Goal: Transaction & Acquisition: Purchase product/service

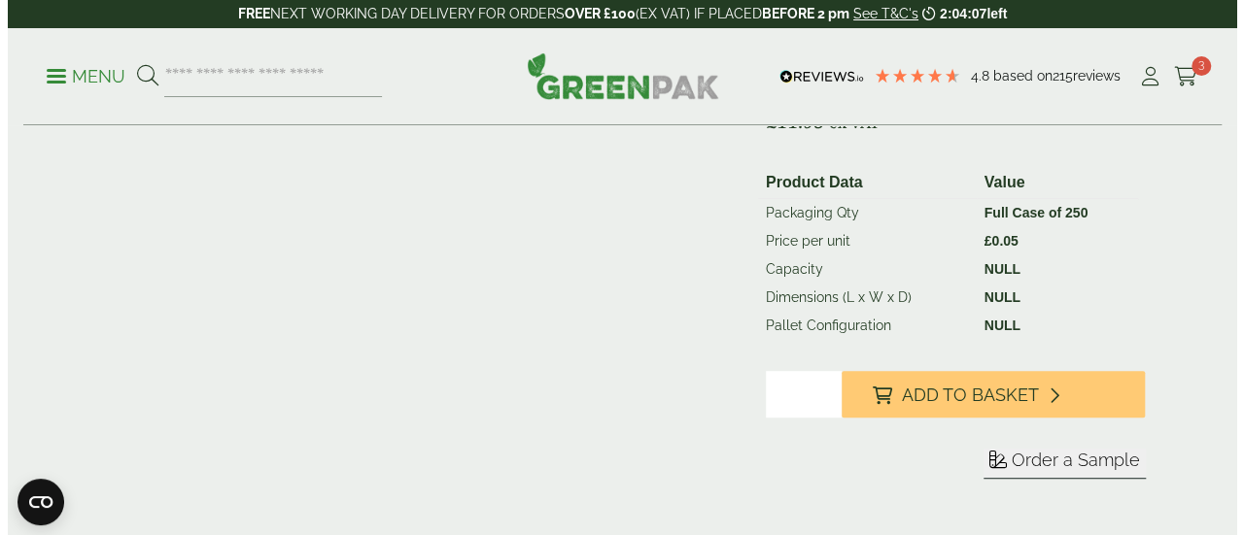
scroll to position [381, 0]
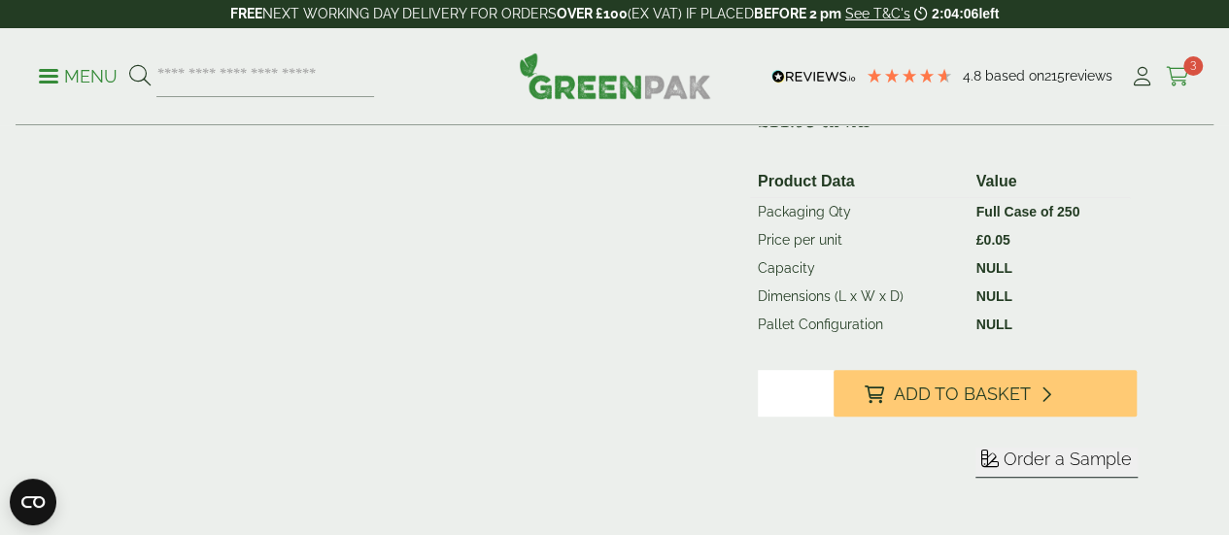
click at [1180, 71] on icon at bounding box center [1178, 76] width 24 height 19
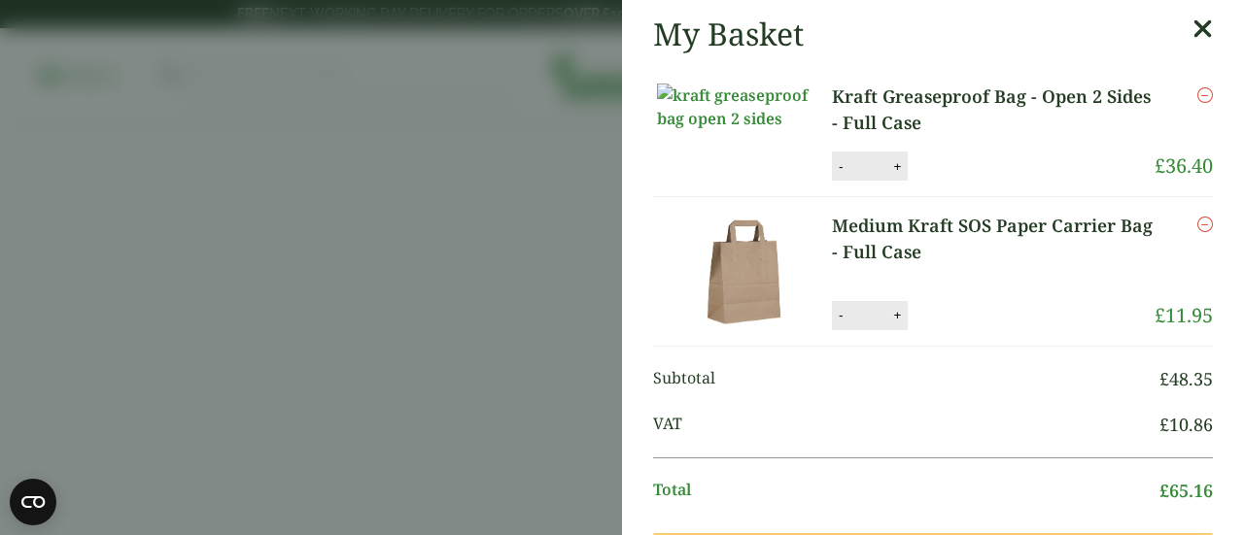
click at [899, 324] on button "+" at bounding box center [896, 315] width 19 height 17
type input "*"
click at [912, 330] on button "Update" at bounding box center [960, 315] width 97 height 29
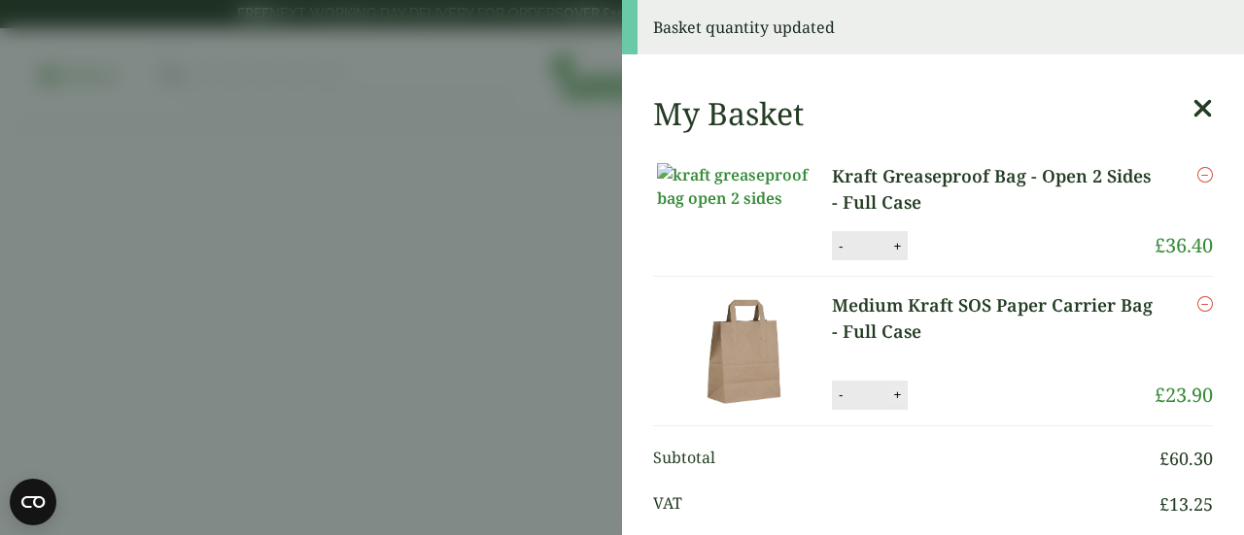
click at [893, 403] on button "+" at bounding box center [896, 395] width 19 height 17
click at [887, 403] on button "+" at bounding box center [896, 395] width 19 height 17
type input "*"
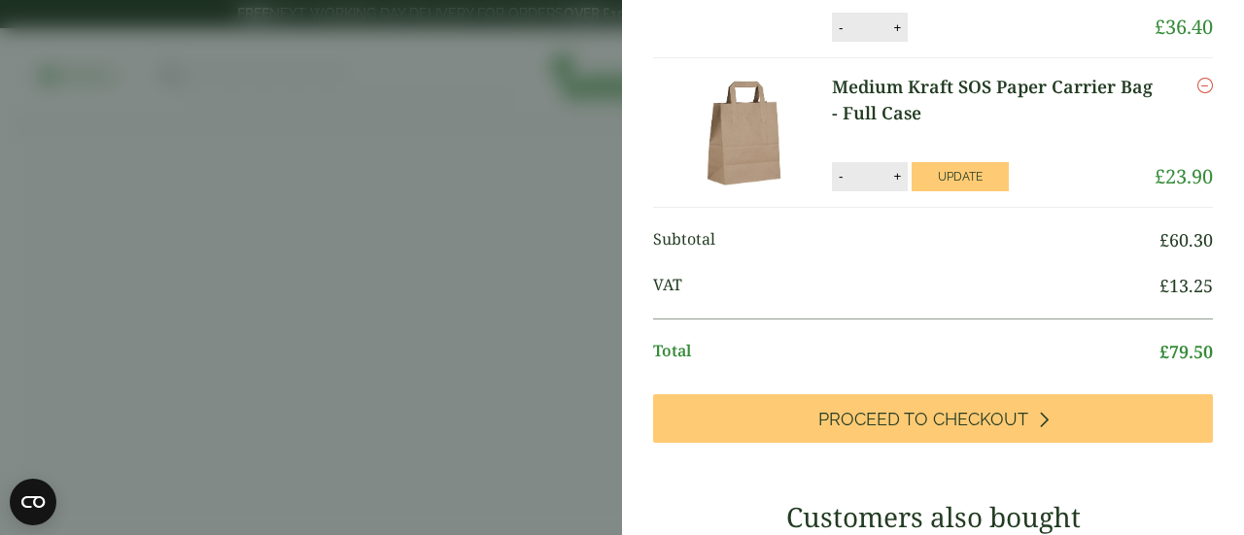
scroll to position [142, 0]
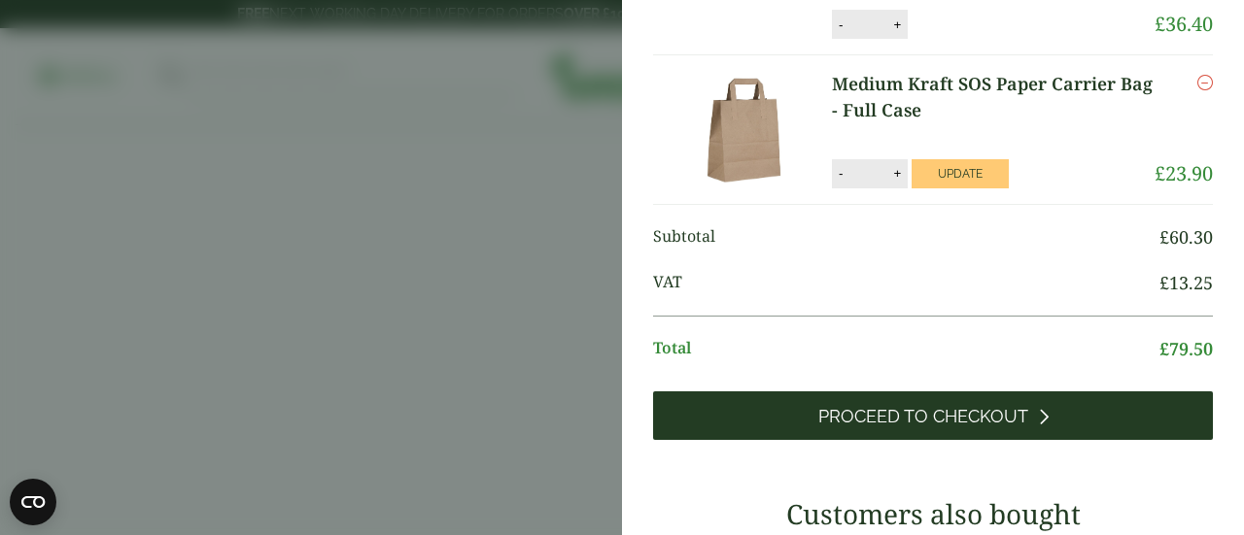
click at [941, 428] on span "Proceed to Checkout" at bounding box center [923, 416] width 210 height 21
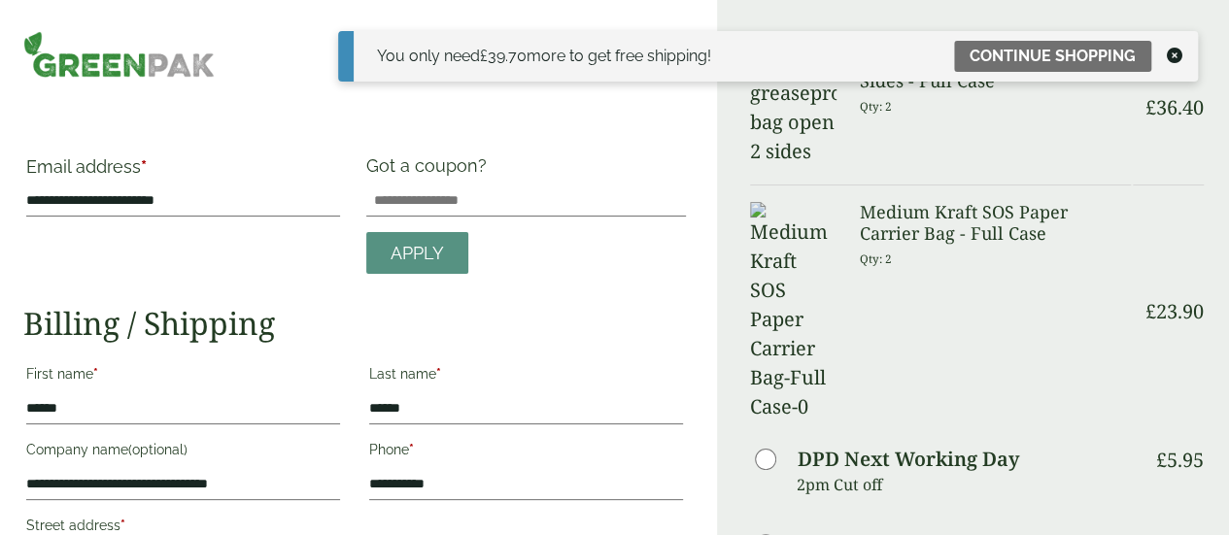
click at [1172, 55] on icon at bounding box center [1175, 56] width 16 height 16
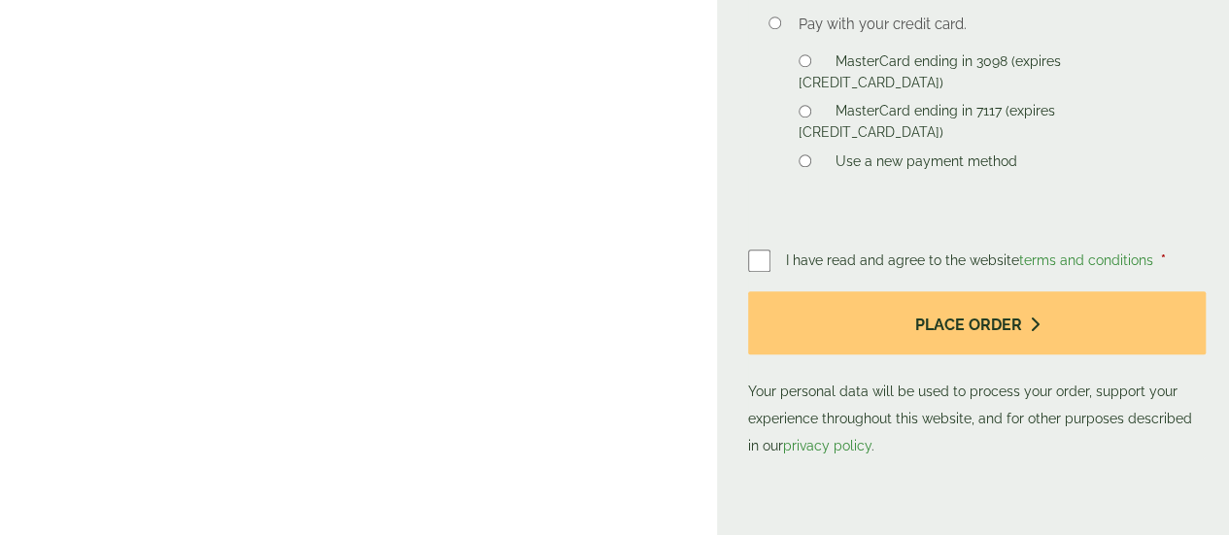
scroll to position [894, 0]
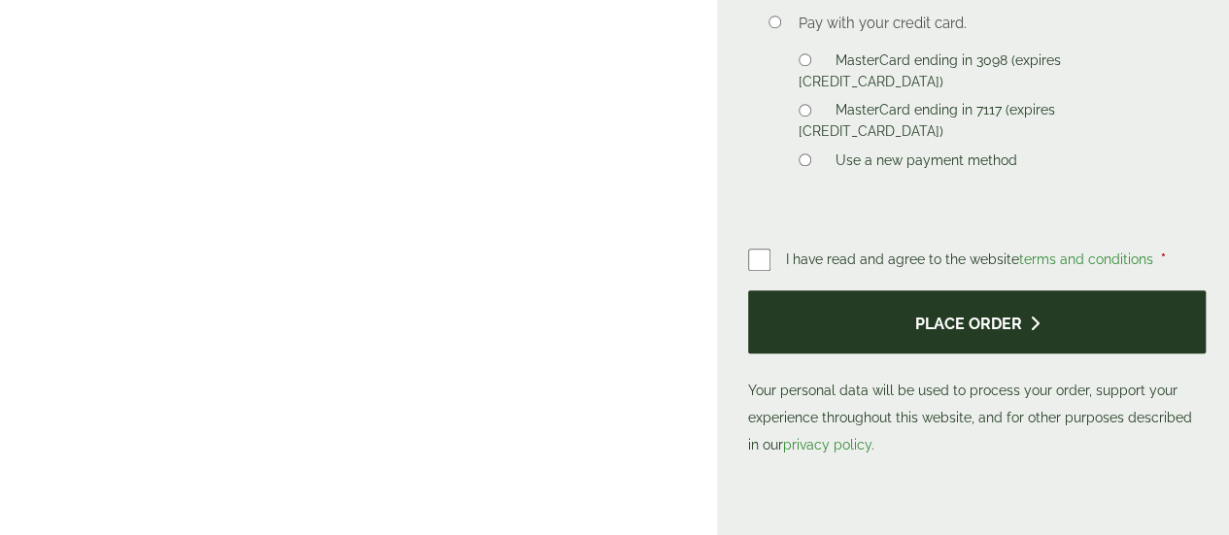
click at [992, 291] on button "Place order" at bounding box center [977, 322] width 458 height 63
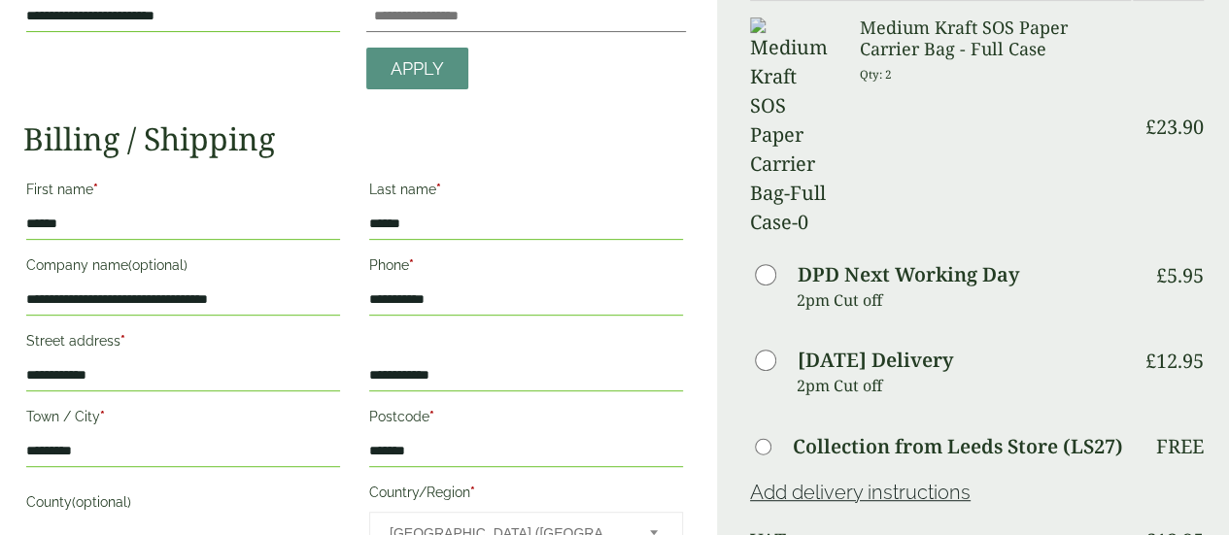
scroll to position [243, 0]
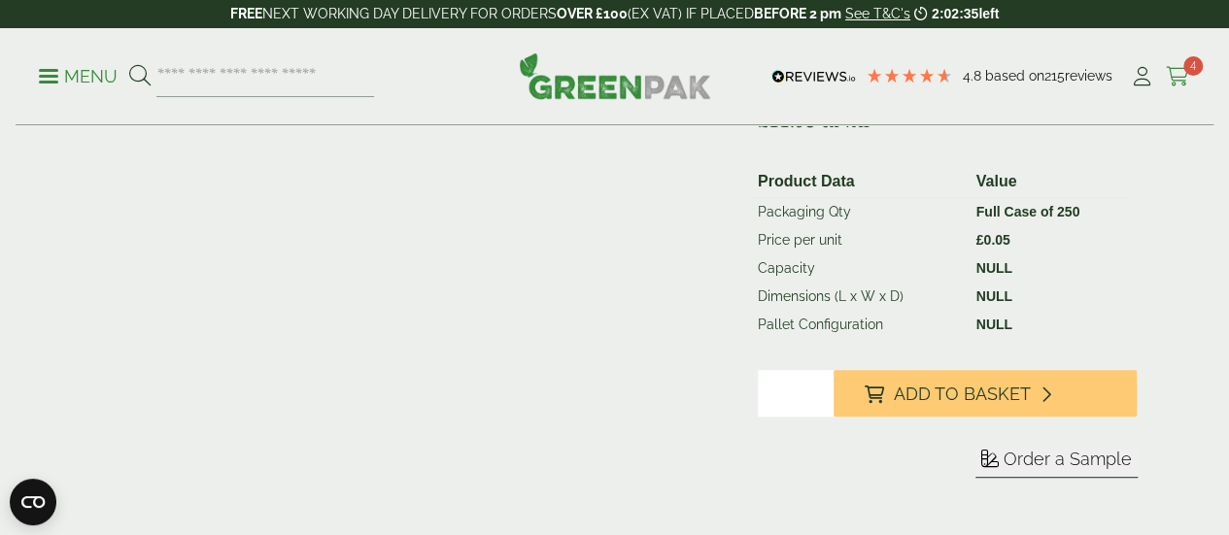
click at [1176, 72] on icon at bounding box center [1178, 76] width 24 height 19
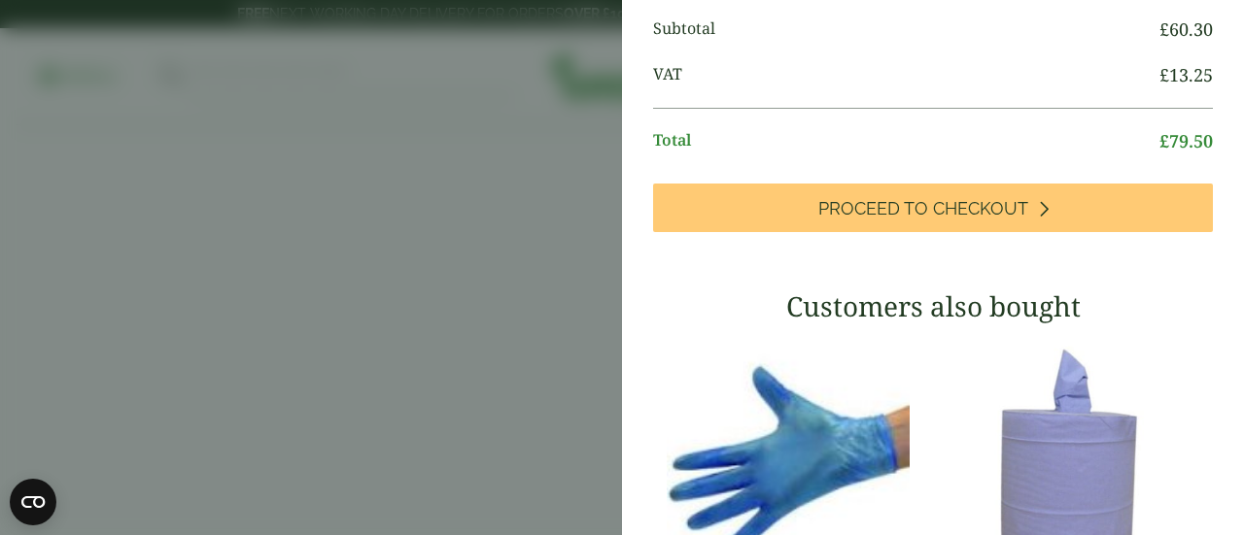
scroll to position [373, 0]
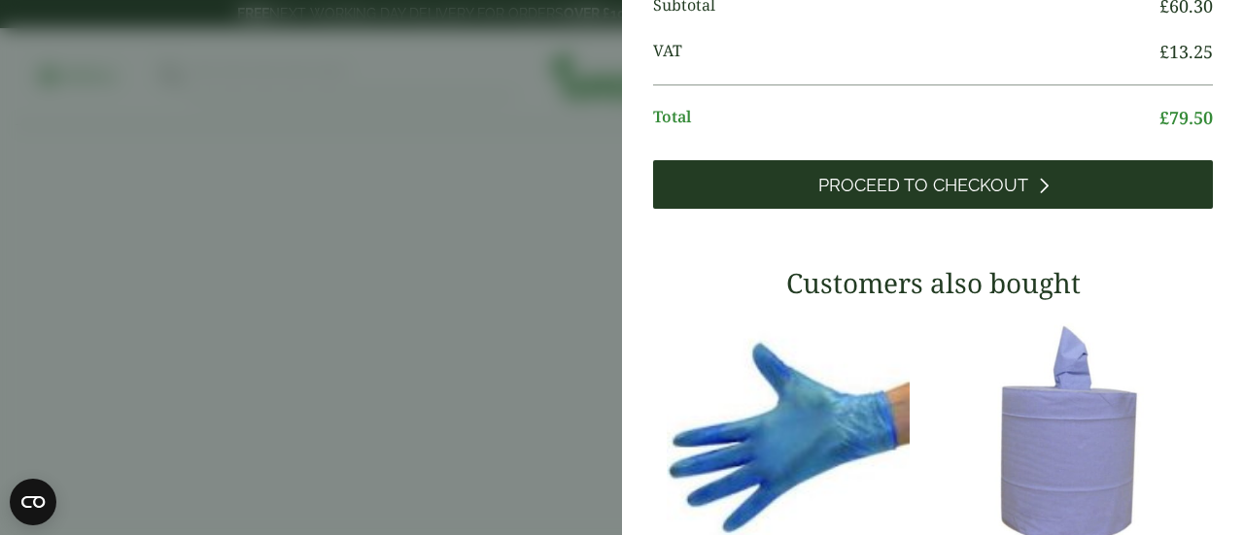
click at [997, 196] on span "Proceed to Checkout" at bounding box center [923, 185] width 210 height 21
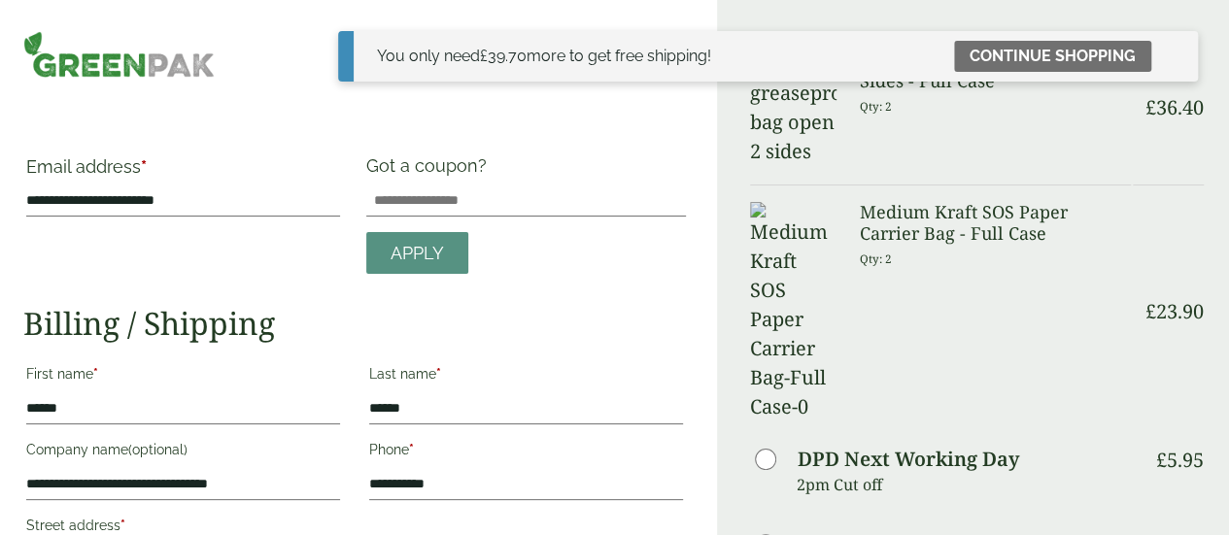
click at [1079, 46] on link "Continue shopping" at bounding box center [1052, 56] width 197 height 31
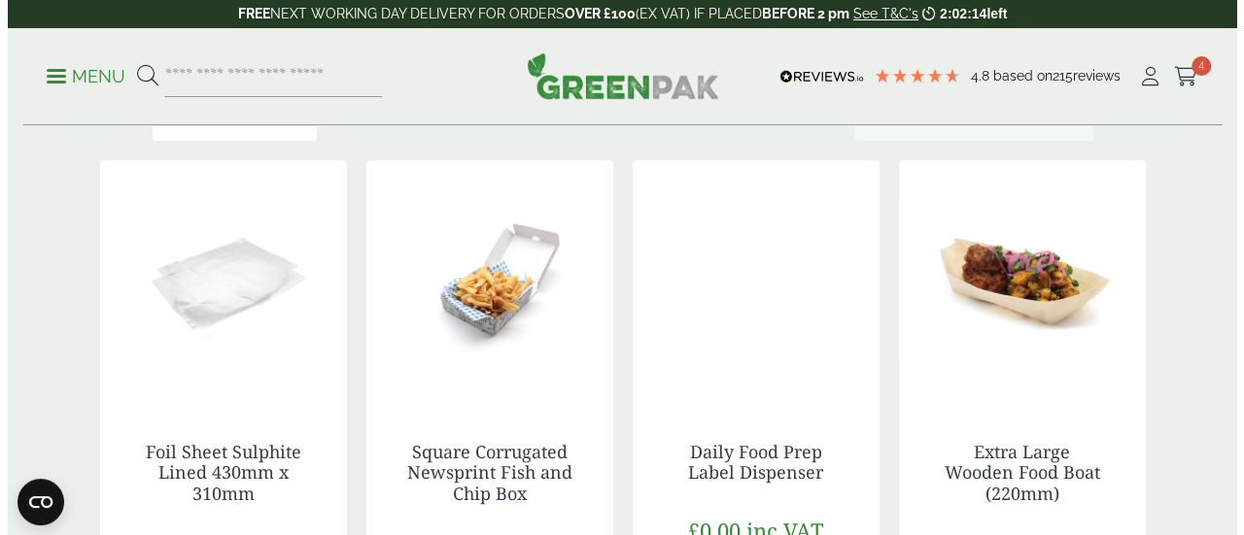
scroll to position [258, 0]
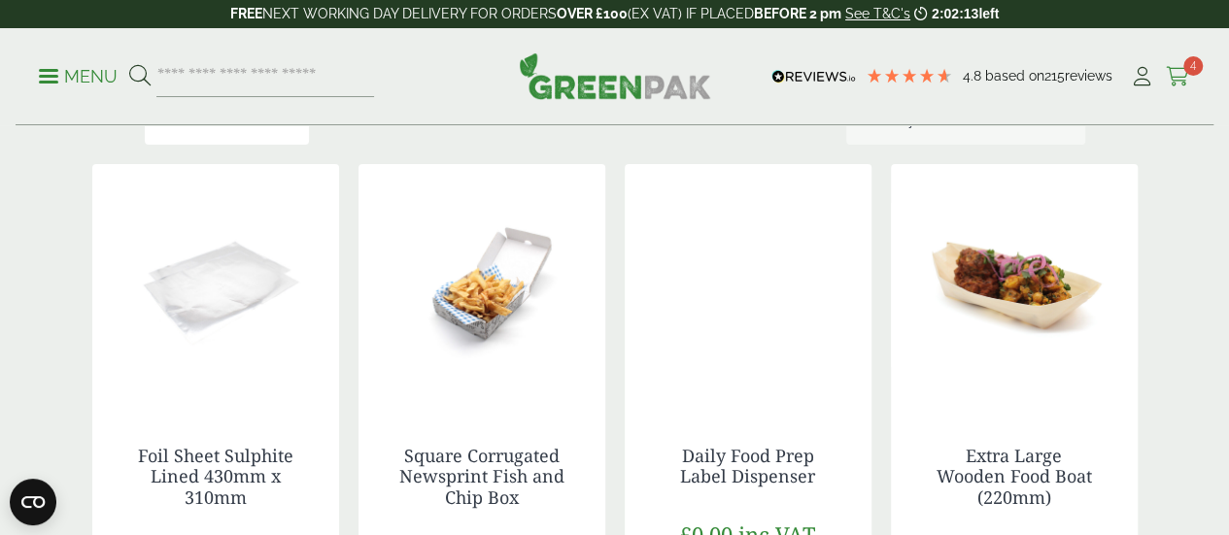
click at [1180, 69] on icon at bounding box center [1178, 76] width 24 height 19
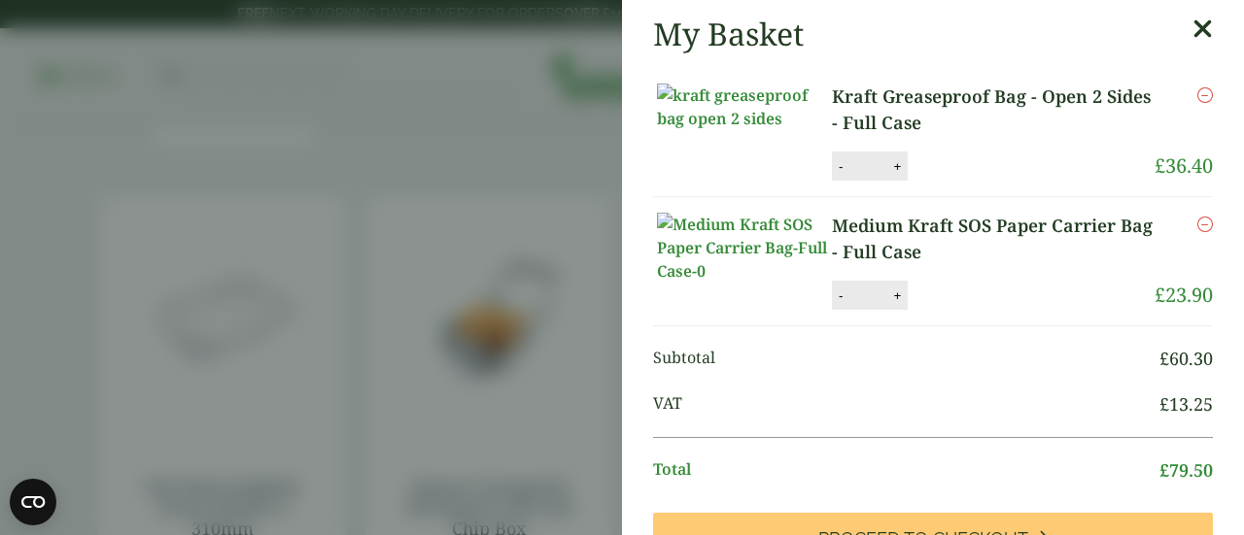
click at [891, 304] on button "+" at bounding box center [896, 296] width 19 height 17
click at [887, 304] on button "+" at bounding box center [896, 296] width 19 height 17
type input "*"
click at [935, 311] on button "Update" at bounding box center [960, 296] width 97 height 29
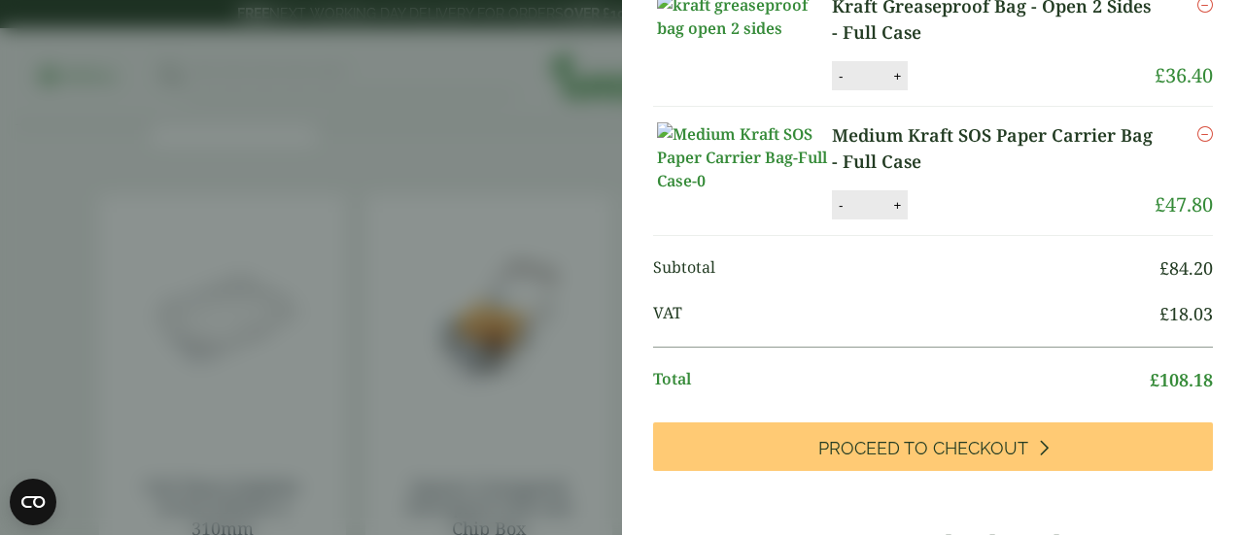
scroll to position [171, 0]
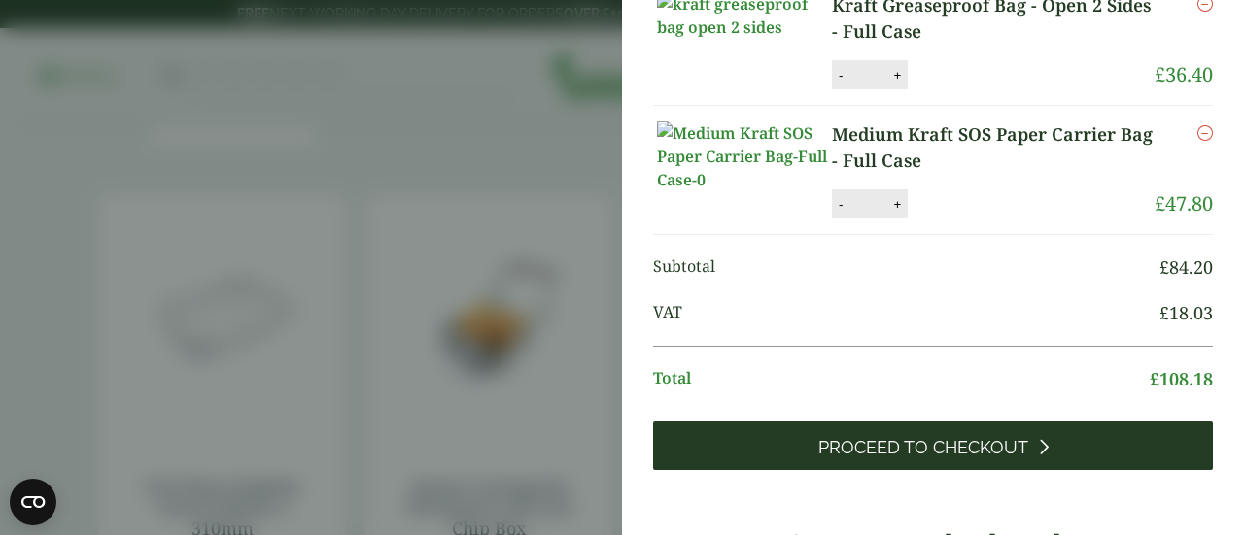
click at [931, 459] on span "Proceed to Checkout" at bounding box center [923, 447] width 210 height 21
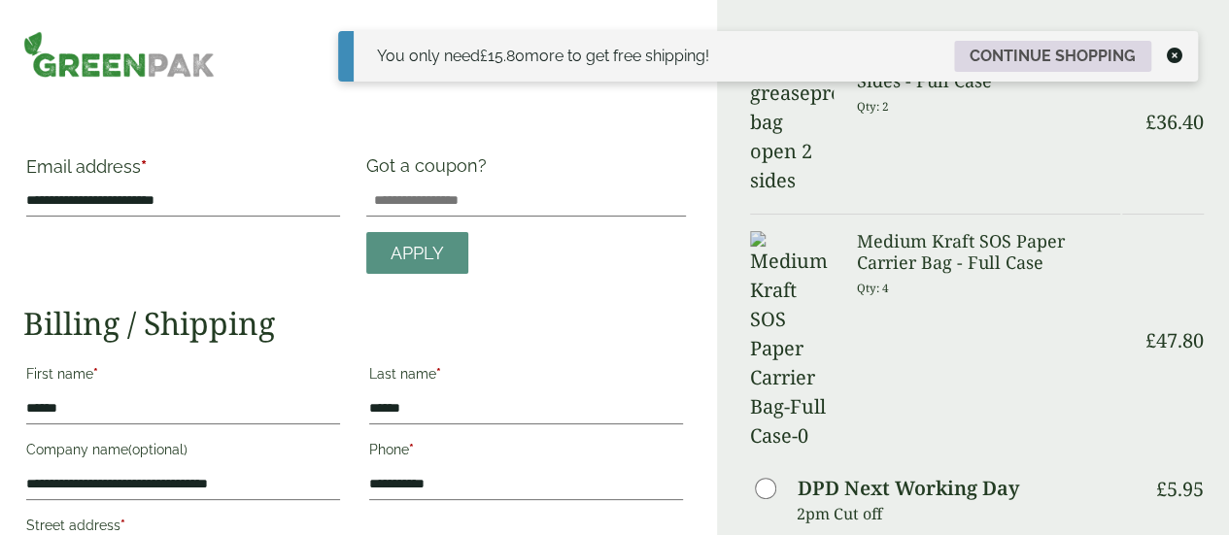
click at [1087, 48] on link "Continue shopping" at bounding box center [1052, 56] width 197 height 31
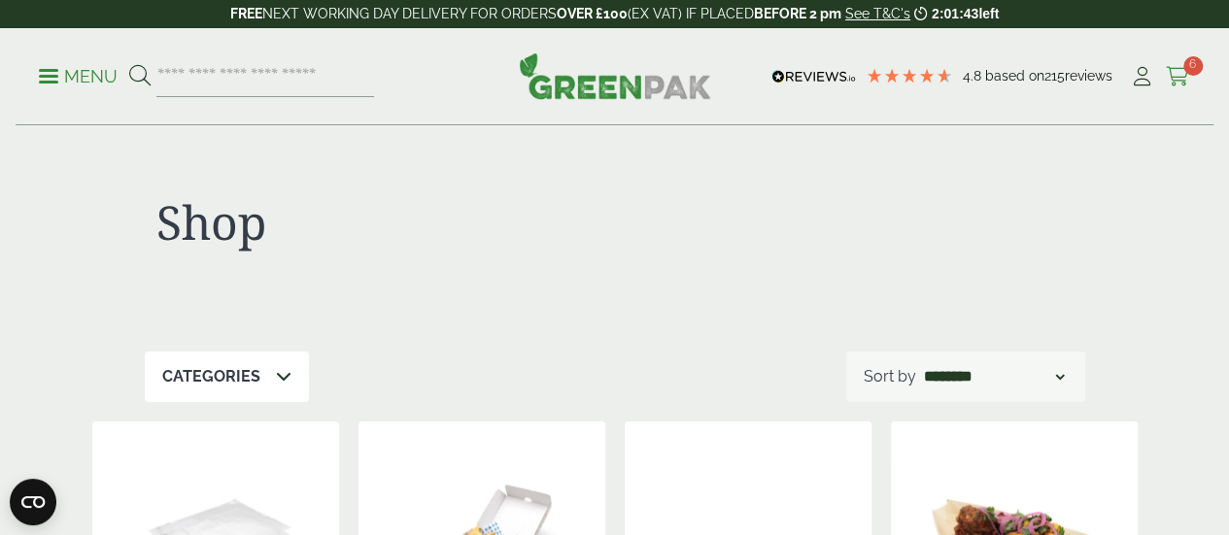
click at [1181, 76] on icon at bounding box center [1178, 76] width 24 height 19
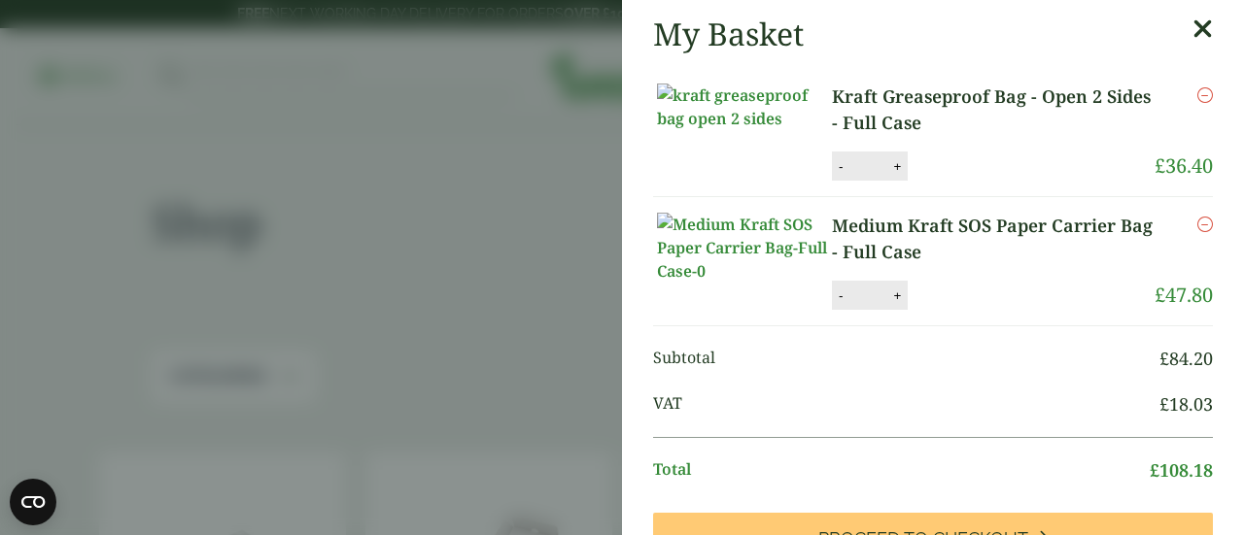
click at [949, 104] on link "Kraft Greaseproof Bag - Open 2 Sides - Full Case" at bounding box center [993, 110] width 323 height 52
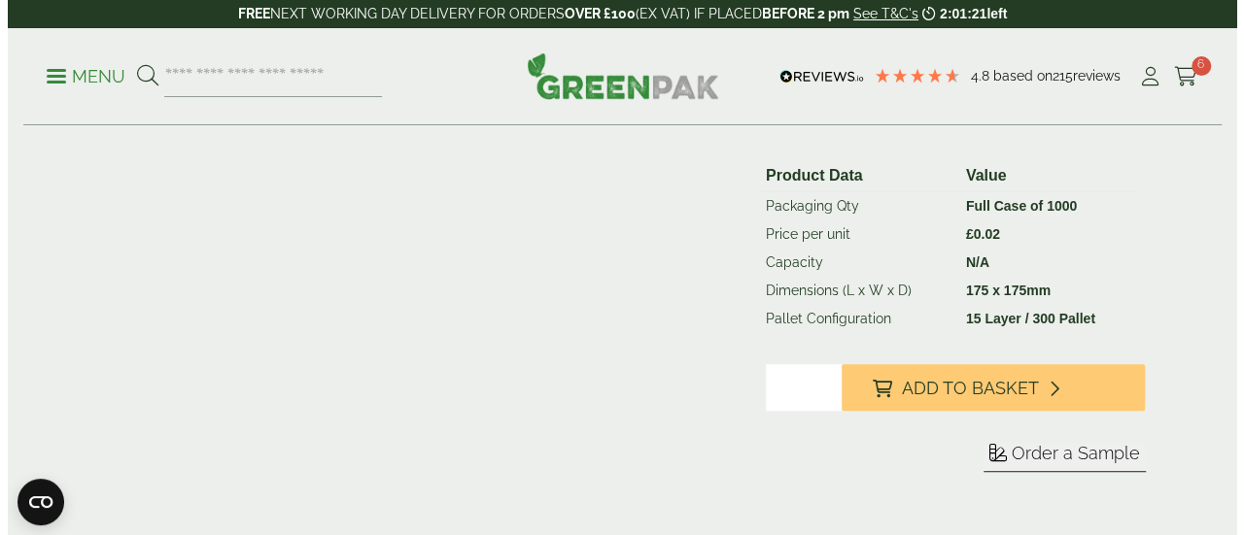
scroll to position [386, 0]
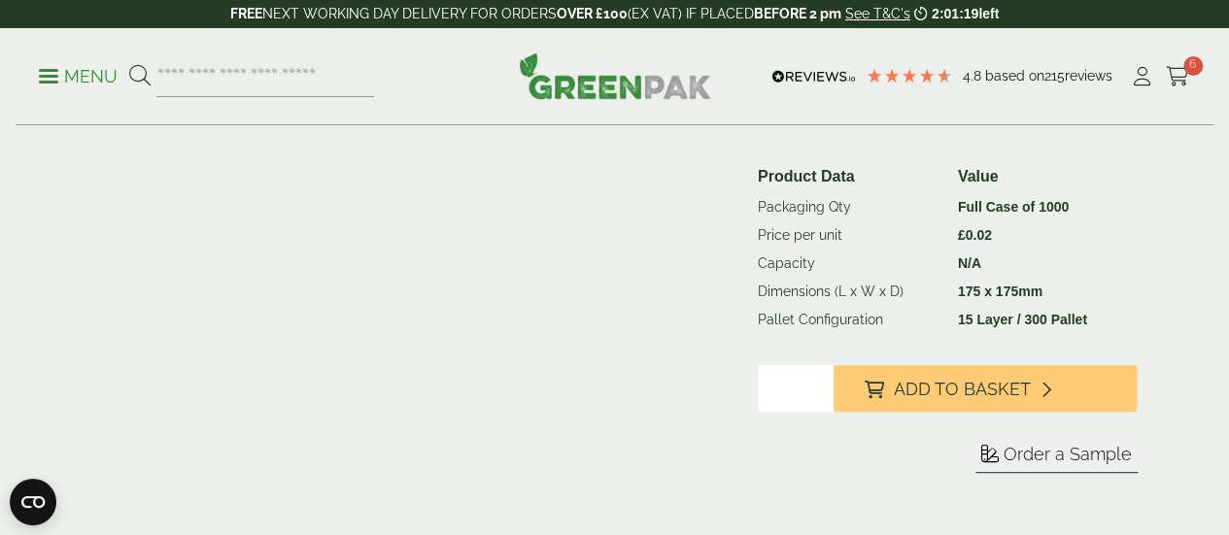
type input "*"
click at [834, 405] on input "*" at bounding box center [796, 388] width 76 height 47
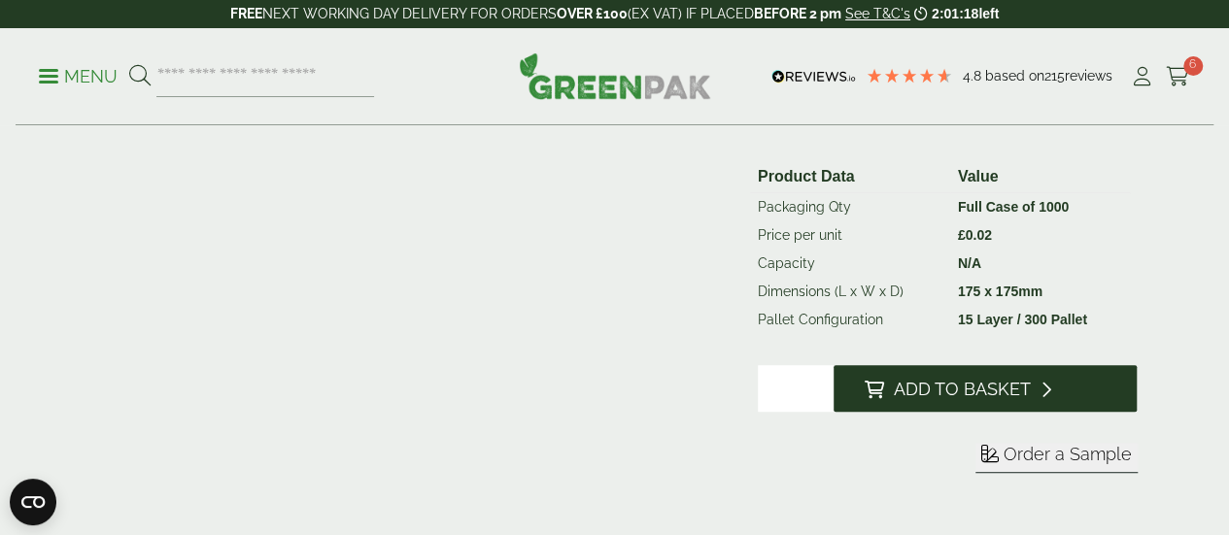
click at [983, 400] on button "Add to Basket" at bounding box center [986, 388] width 304 height 47
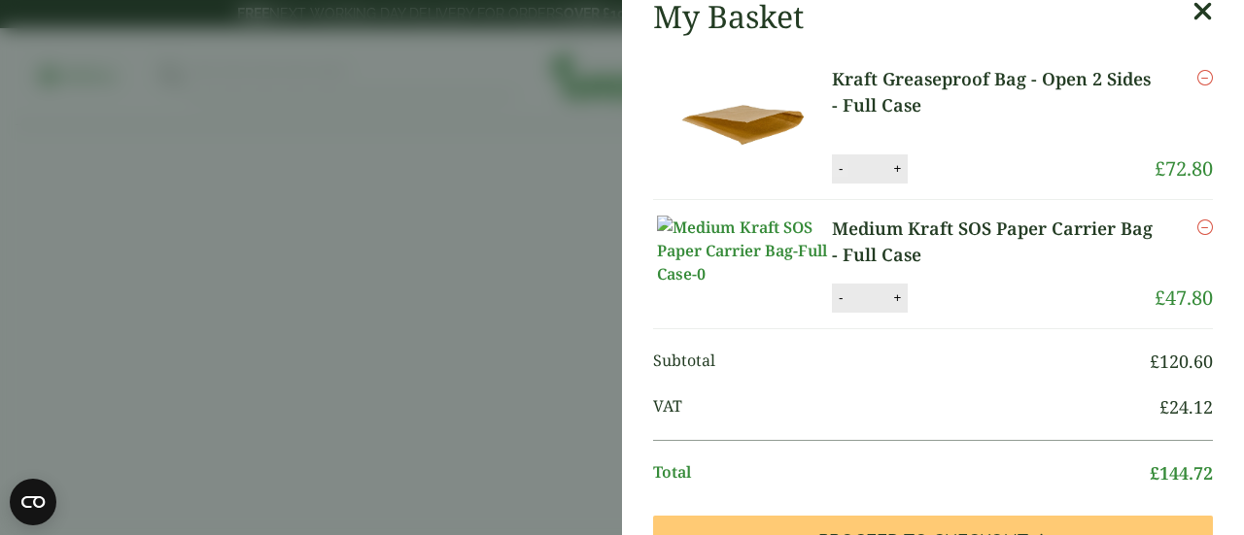
scroll to position [17, 0]
click at [838, 170] on button "-" at bounding box center [841, 168] width 16 height 17
type input "*"
click at [940, 164] on button "Update" at bounding box center [960, 169] width 97 height 29
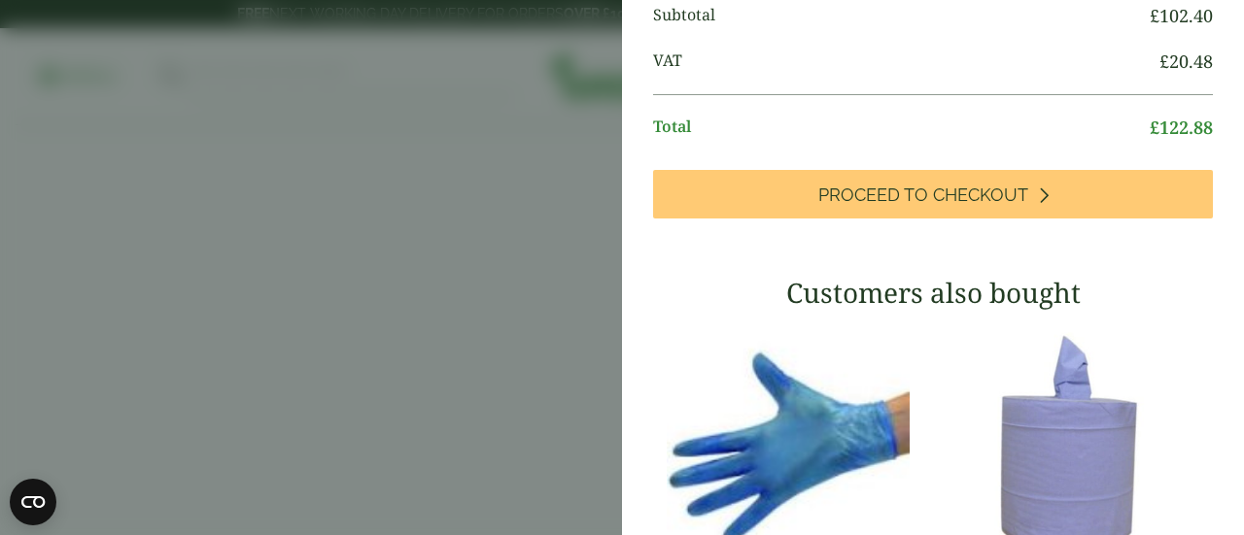
scroll to position [432, 0]
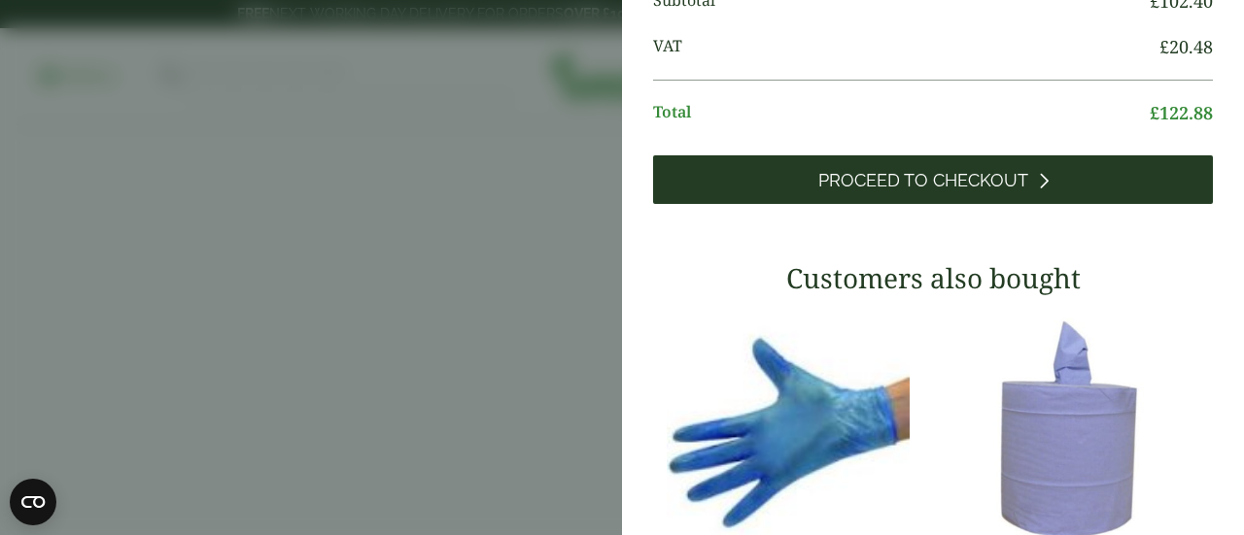
click at [919, 191] on span "Proceed to Checkout" at bounding box center [923, 180] width 210 height 21
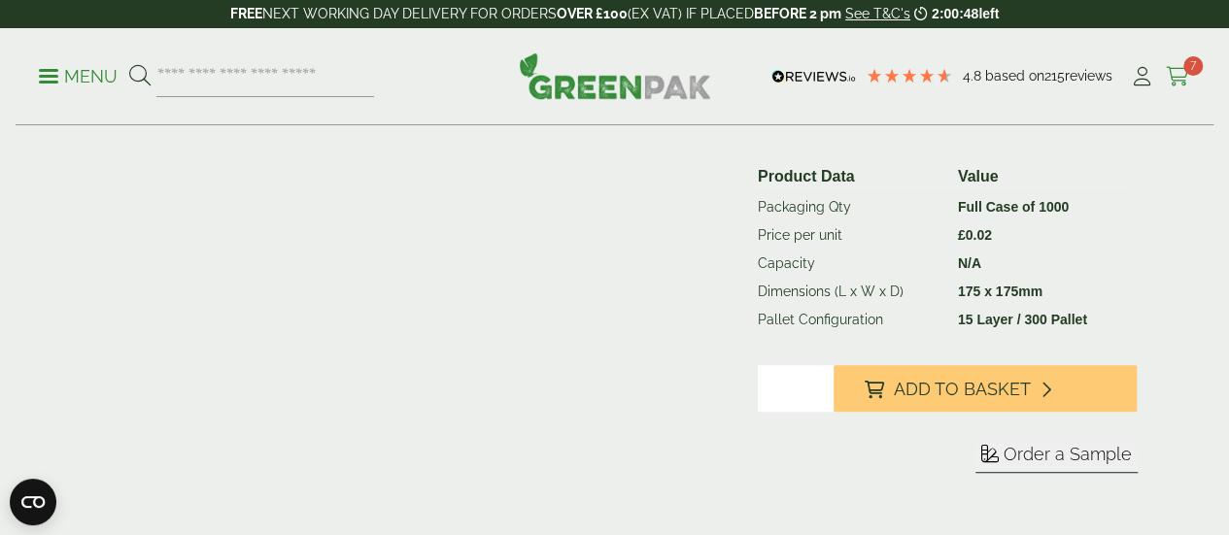
click at [1175, 77] on icon at bounding box center [1178, 76] width 24 height 19
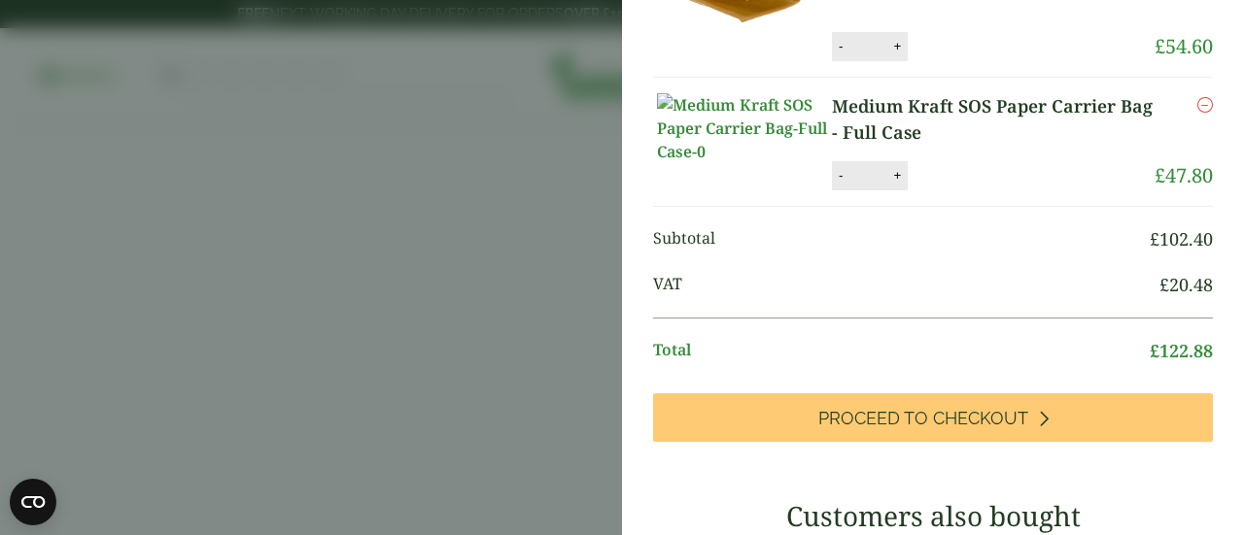
scroll to position [147, 0]
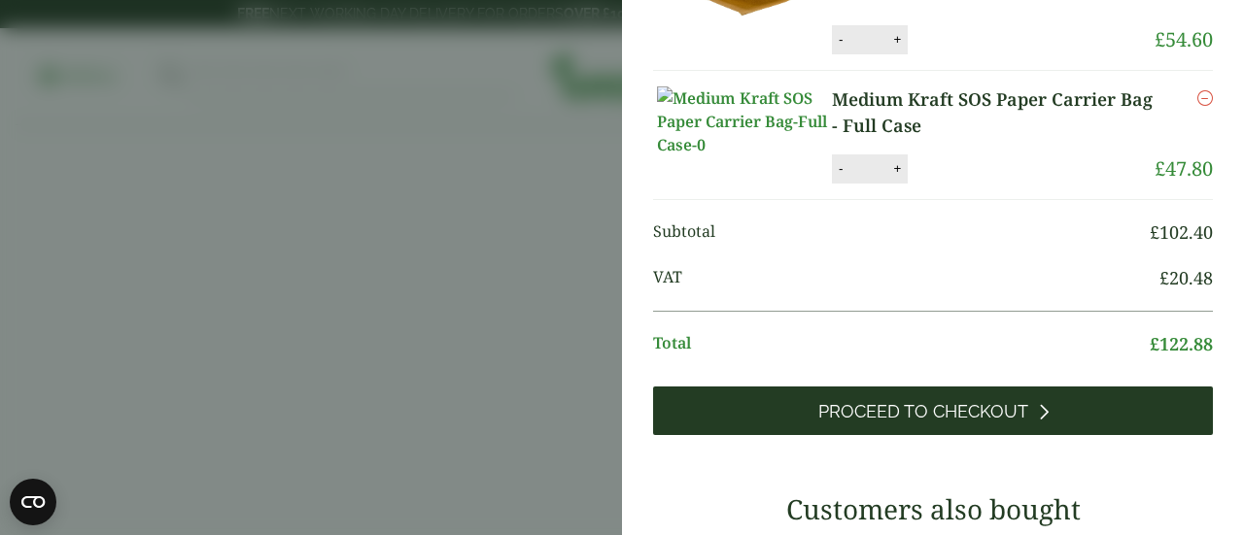
click at [904, 423] on span "Proceed to Checkout" at bounding box center [923, 411] width 210 height 21
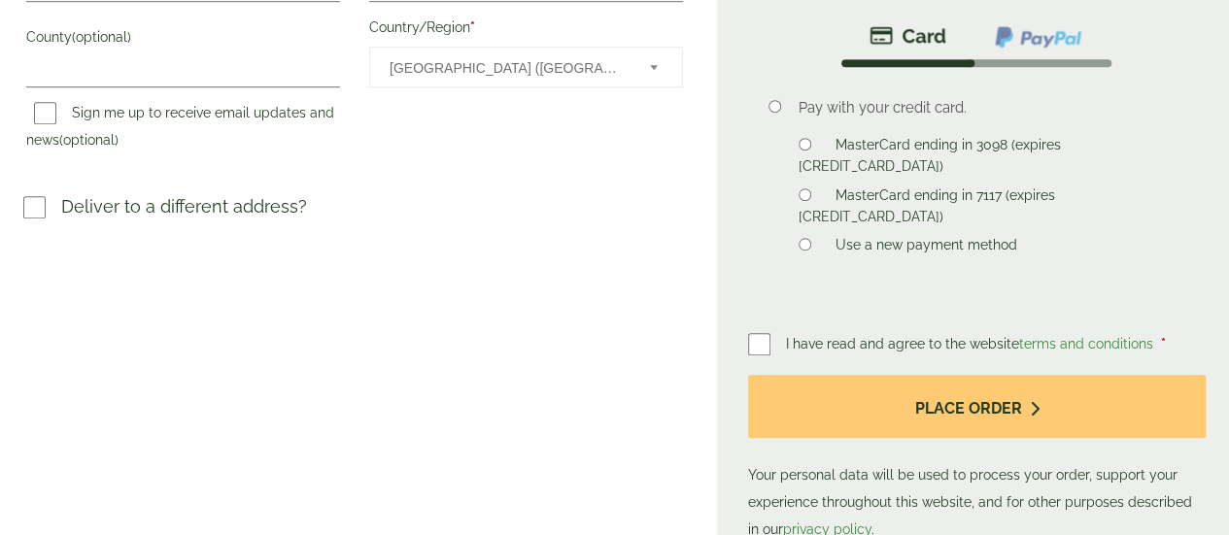
scroll to position [653, 0]
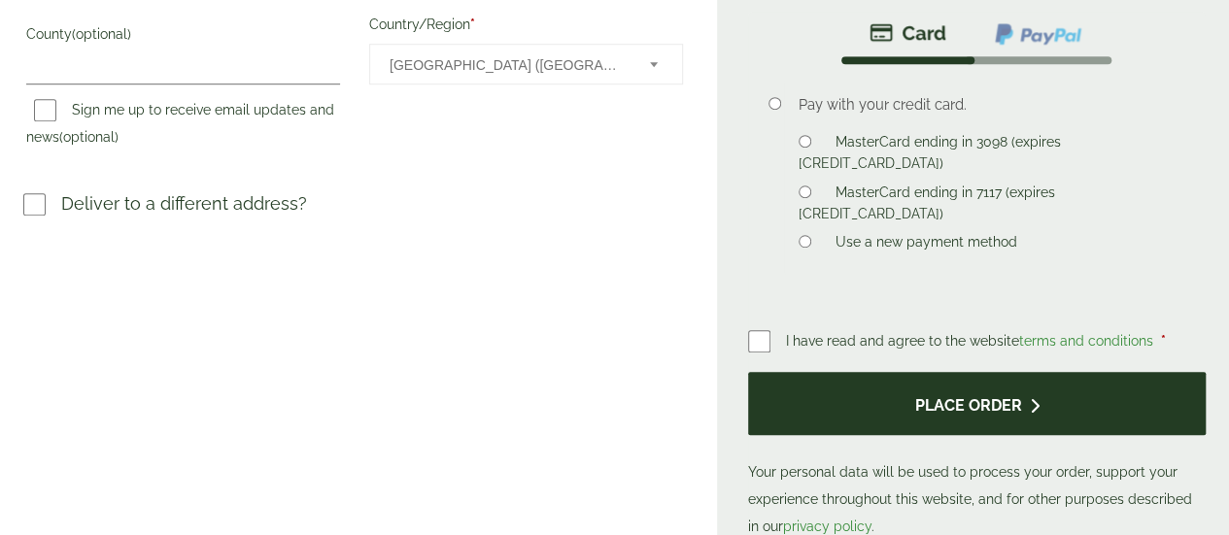
click at [948, 435] on button "Place order" at bounding box center [977, 403] width 458 height 63
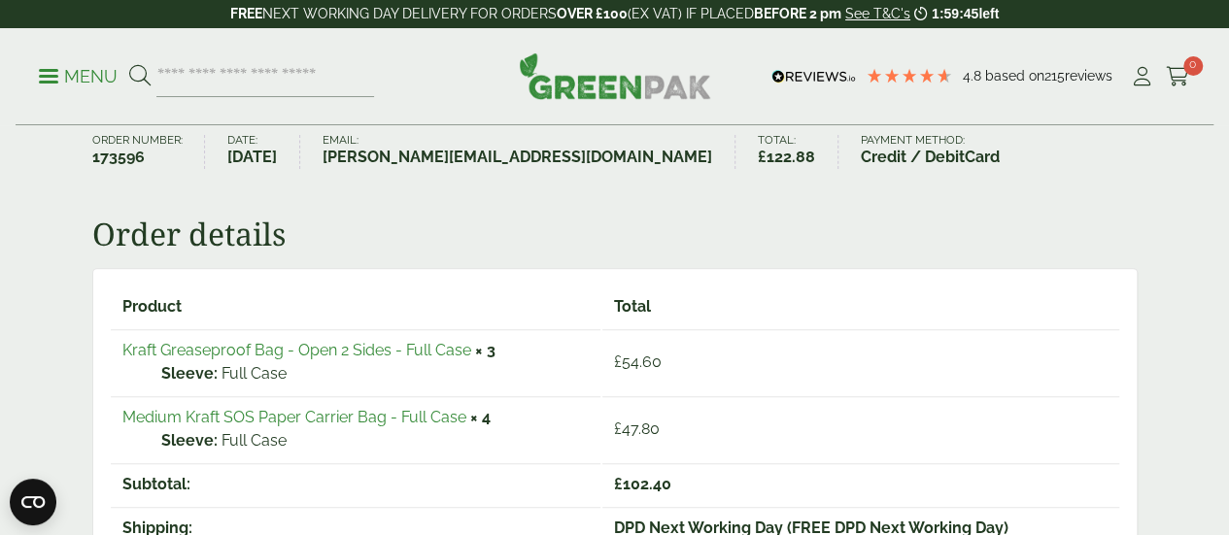
scroll to position [204, 0]
